Goal: Task Accomplishment & Management: Use online tool/utility

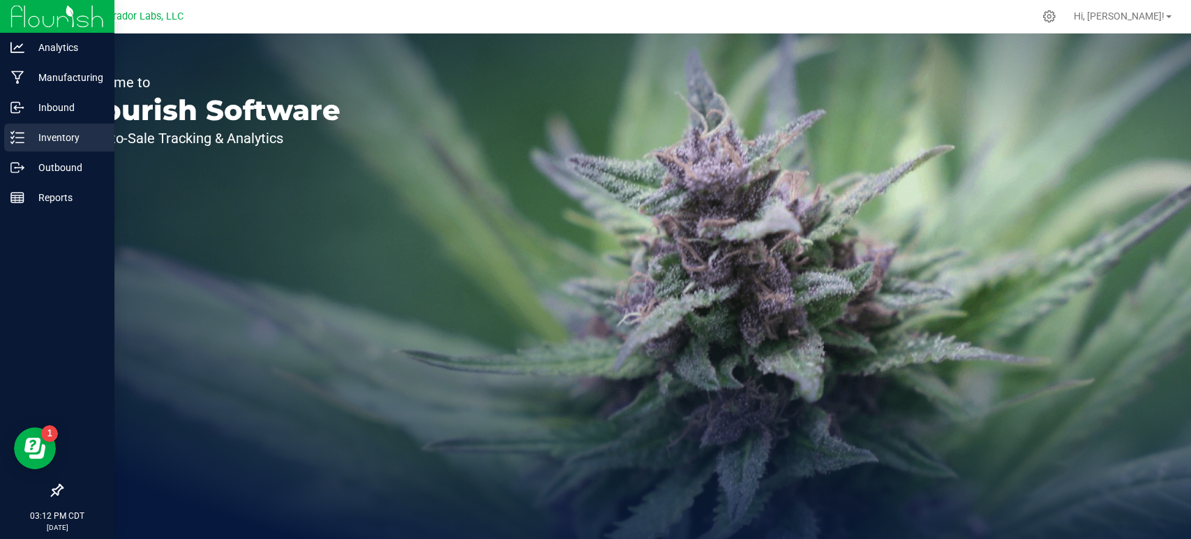
click at [20, 133] on icon at bounding box center [17, 138] width 14 height 14
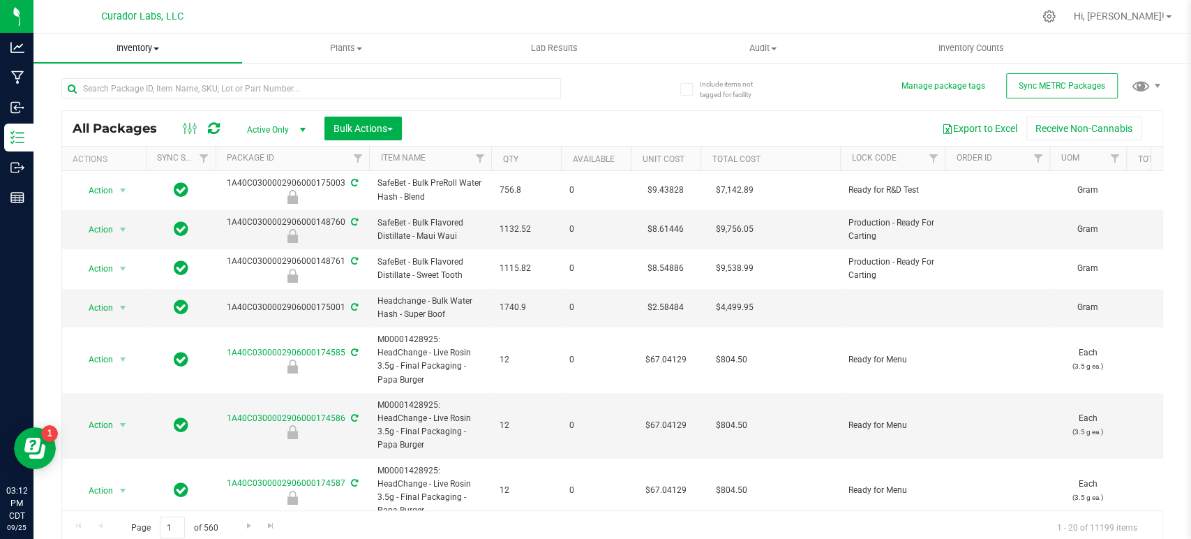
click at [142, 50] on span "Inventory" at bounding box center [138, 48] width 209 height 13
click at [111, 98] on span "All inventory" at bounding box center [81, 101] width 94 height 12
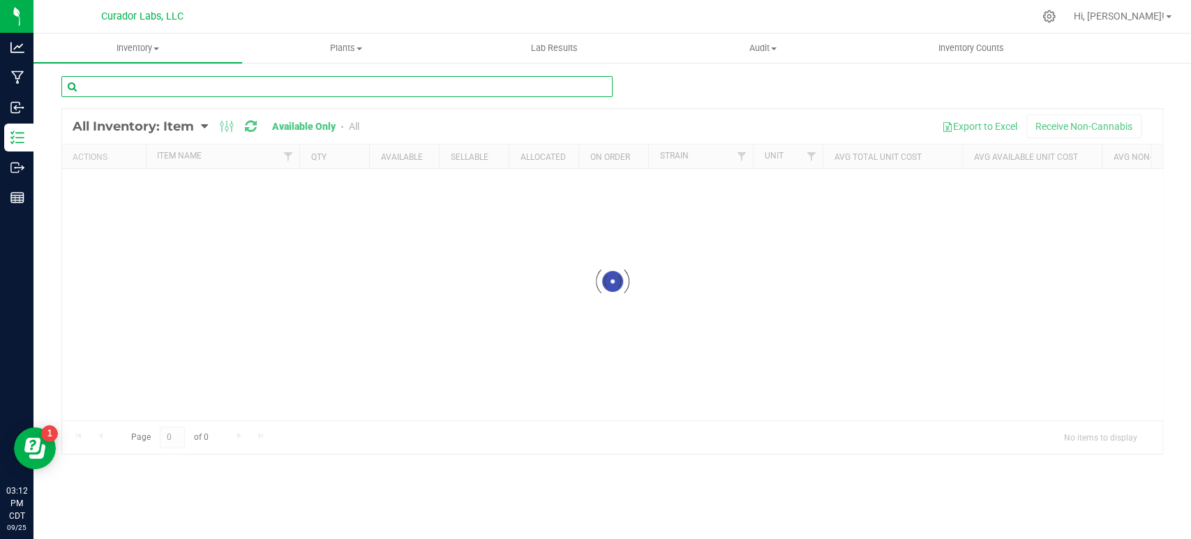
click at [117, 89] on input "text" at bounding box center [336, 86] width 551 height 21
paste input "Cart - HeadChange - EZ Click Glass Live Resin THC M [PERSON_NAME] - 0.5mL"
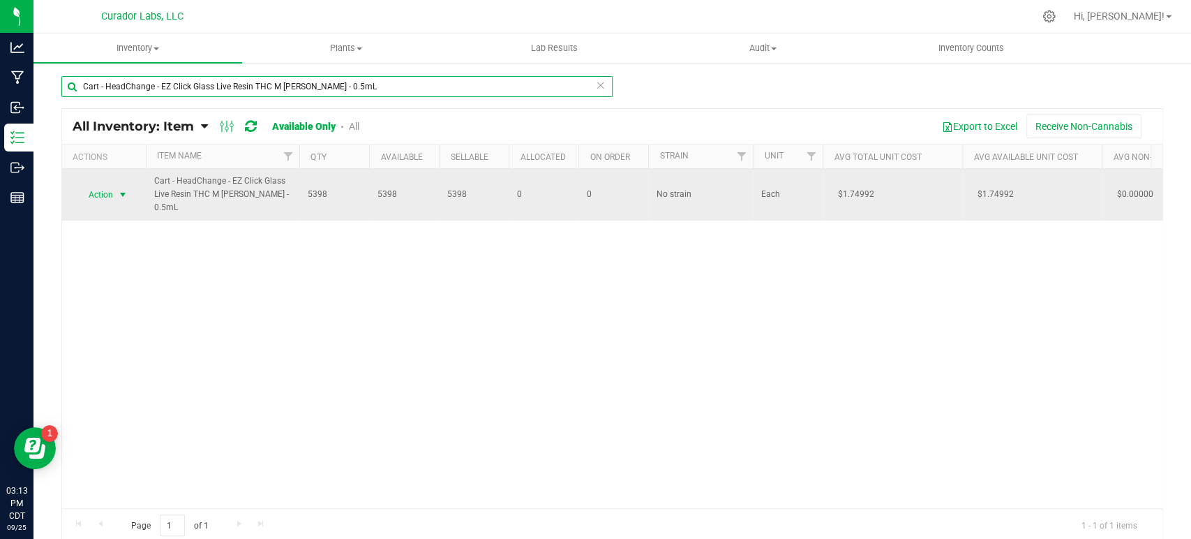
type input "Cart - HeadChange - EZ Click Glass Live Resin THC M [PERSON_NAME] - 0.5mL"
click at [117, 194] on span "select" at bounding box center [122, 194] width 11 height 11
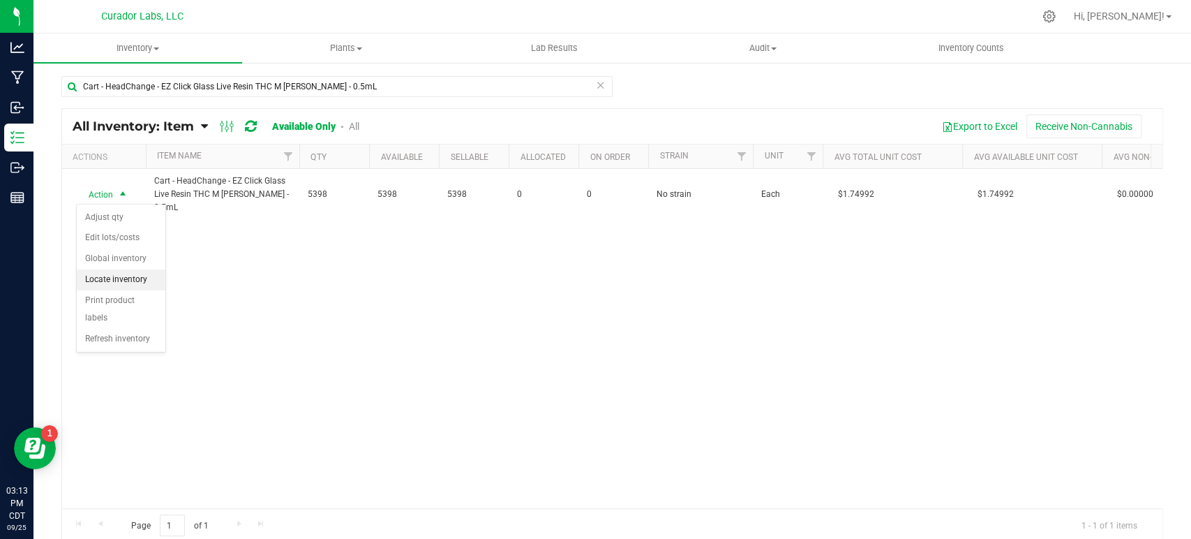
click at [125, 288] on li "Locate inventory" at bounding box center [121, 279] width 89 height 21
